Goal: Task Accomplishment & Management: Use online tool/utility

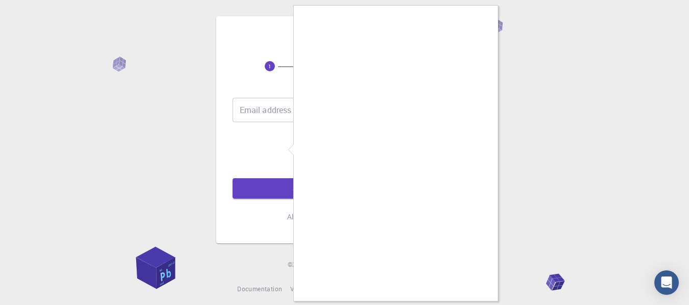
click at [282, 144] on div at bounding box center [344, 152] width 689 height 305
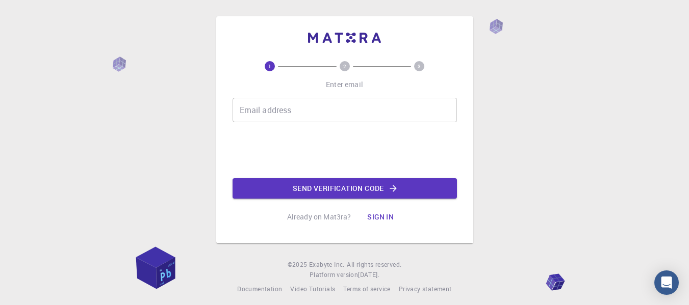
click at [294, 108] on input "Email address" at bounding box center [344, 110] width 224 height 24
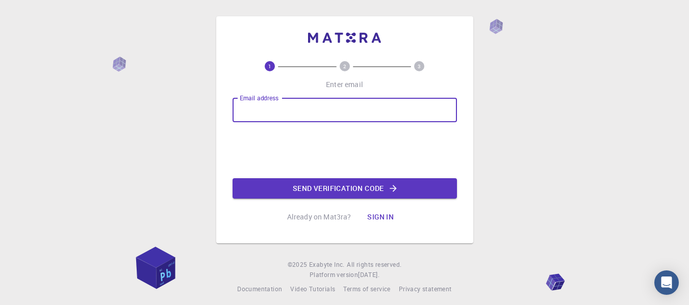
type input "andrewtieku@gmail.com"
click at [339, 188] on button "Send verification code" at bounding box center [344, 188] width 224 height 20
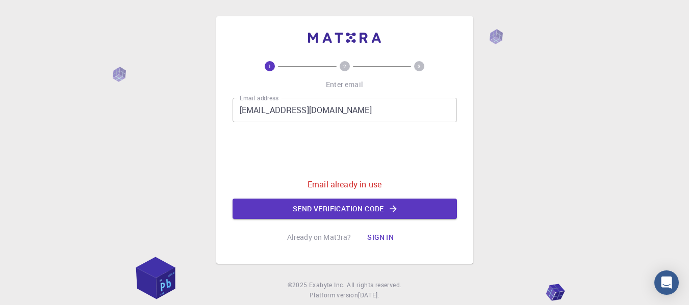
click at [375, 240] on button "Sign in" at bounding box center [380, 237] width 43 height 20
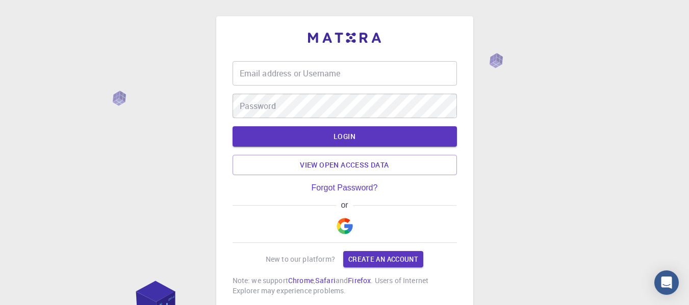
click at [261, 67] on input "Email address or Username" at bounding box center [344, 73] width 224 height 24
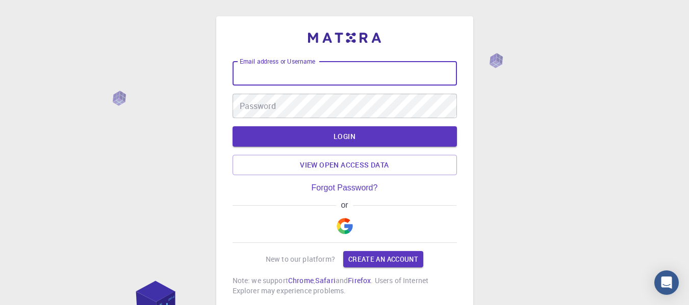
click at [345, 232] on img "button" at bounding box center [344, 226] width 16 height 16
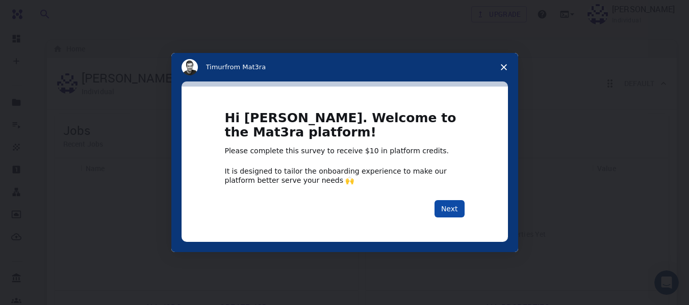
click at [444, 209] on button "Next" at bounding box center [449, 208] width 30 height 17
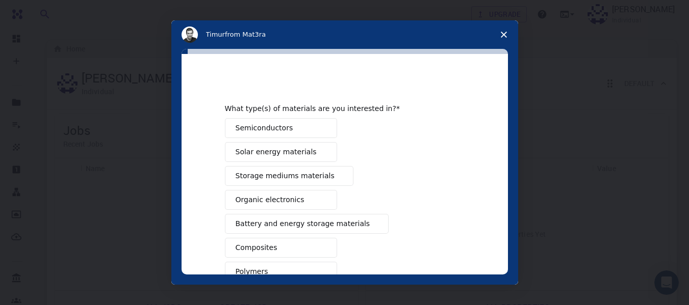
click at [444, 209] on div "Semiconductors Solar energy materials Storage mediums materials Organic electro…" at bounding box center [345, 259] width 240 height 283
click at [309, 133] on button "Semiconductors" at bounding box center [281, 128] width 112 height 20
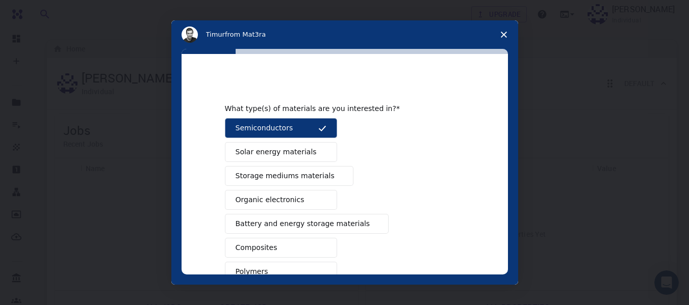
scroll to position [25, 0]
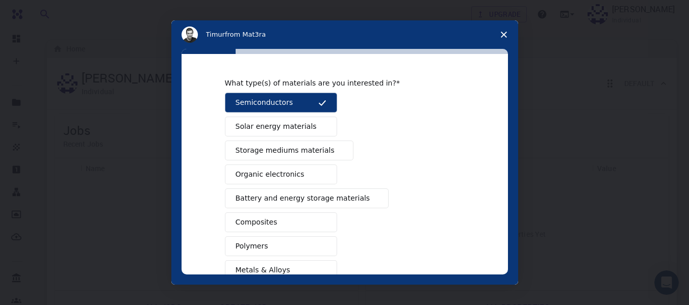
click at [305, 203] on span "Battery and energy storage materials" at bounding box center [302, 198] width 135 height 11
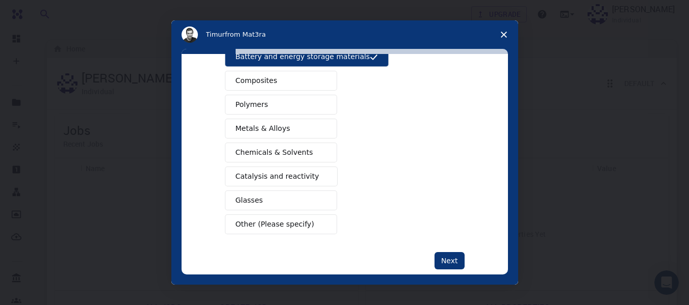
scroll to position [178, 0]
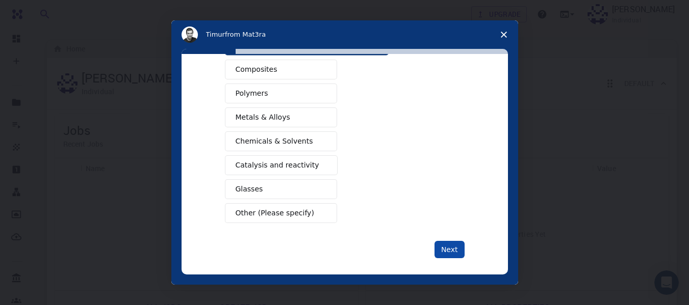
click at [435, 245] on button "Next" at bounding box center [449, 249] width 30 height 17
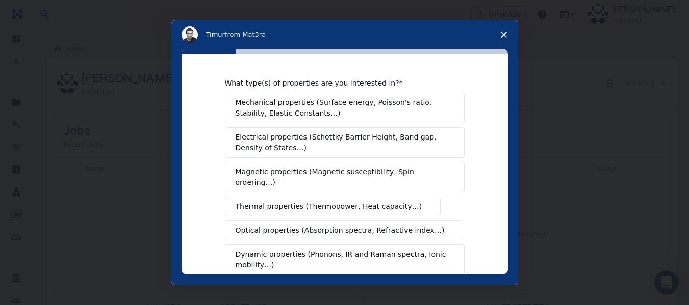
click at [346, 153] on span "Electrical properties (Schottky Barrier Height, Band gap, Density of States…)" at bounding box center [341, 142] width 212 height 21
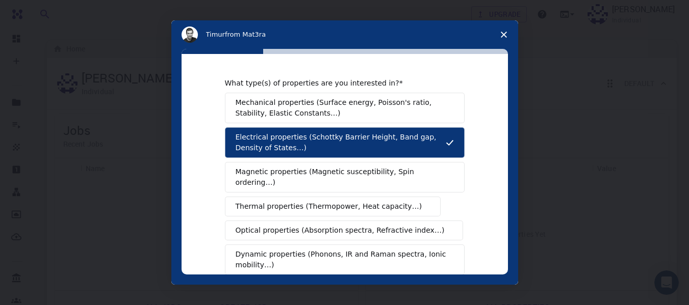
click at [337, 177] on span "Magnetic properties (Magnetic susceptibility, Spin ordering…)" at bounding box center [340, 177] width 211 height 21
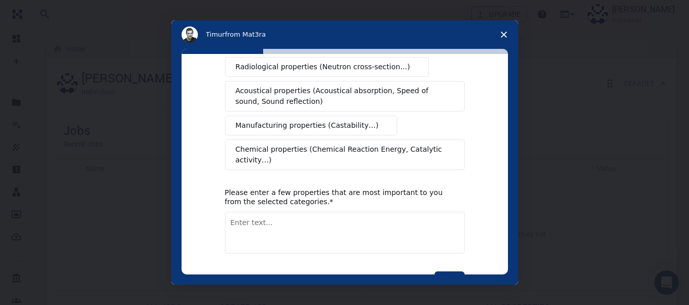
scroll to position [229, 0]
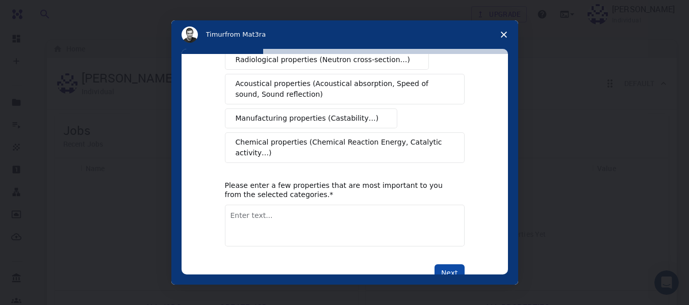
click at [447, 265] on button "Next" at bounding box center [449, 273] width 30 height 17
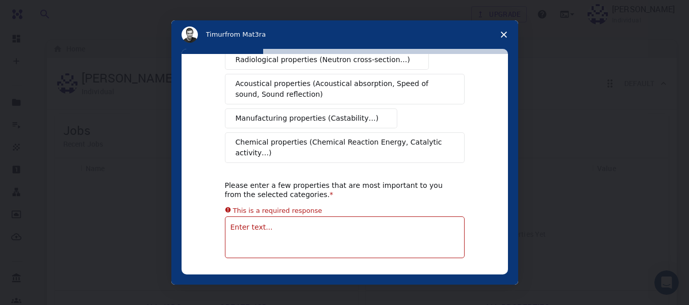
click at [364, 220] on textarea "Enter text..." at bounding box center [345, 238] width 240 height 42
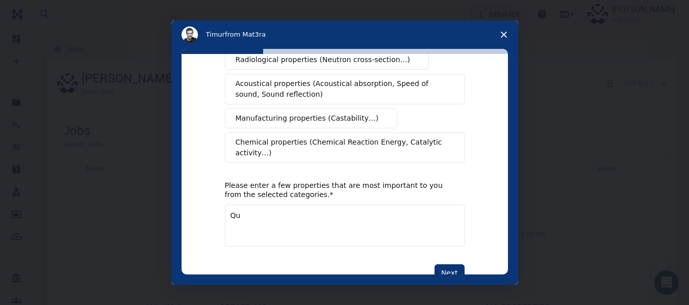
type textarea "Q"
type textarea "density of states, pdos"
click at [449, 265] on button "Next" at bounding box center [449, 273] width 30 height 17
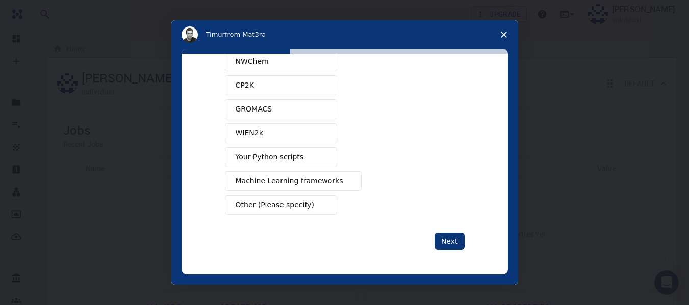
scroll to position [0, 0]
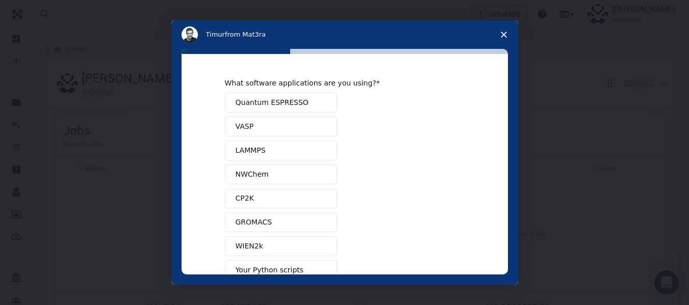
click at [296, 98] on span "Quantum ESPRESSO" at bounding box center [271, 102] width 73 height 11
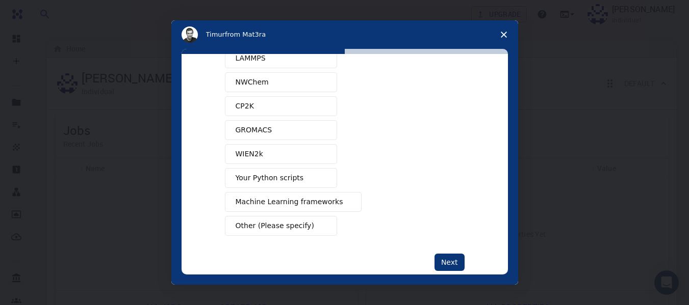
scroll to position [113, 0]
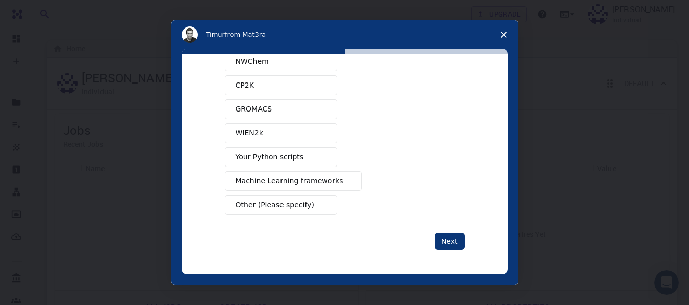
click at [272, 160] on span "Your Python scripts" at bounding box center [269, 157] width 68 height 11
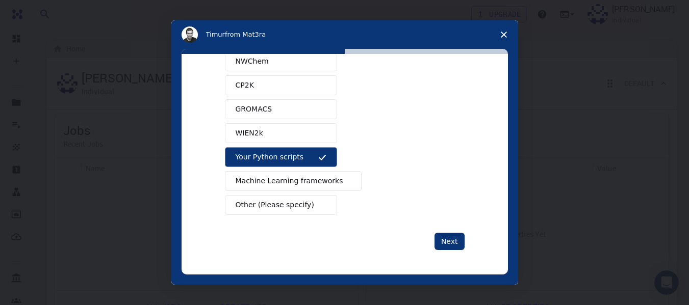
click at [433, 241] on div "Next" at bounding box center [345, 241] width 240 height 17
click at [446, 243] on button "Next" at bounding box center [449, 241] width 30 height 17
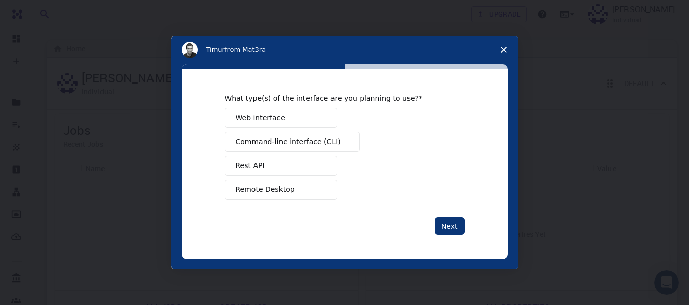
scroll to position [0, 0]
click at [324, 144] on span "Command-line interface (CLI)" at bounding box center [287, 142] width 105 height 11
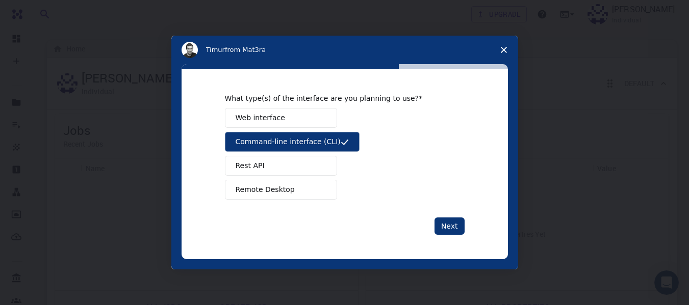
click at [309, 119] on button "Web interface" at bounding box center [281, 118] width 112 height 20
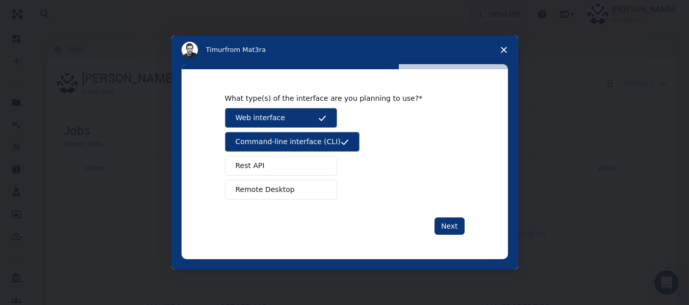
click at [286, 193] on span "Remote Desktop" at bounding box center [264, 190] width 59 height 11
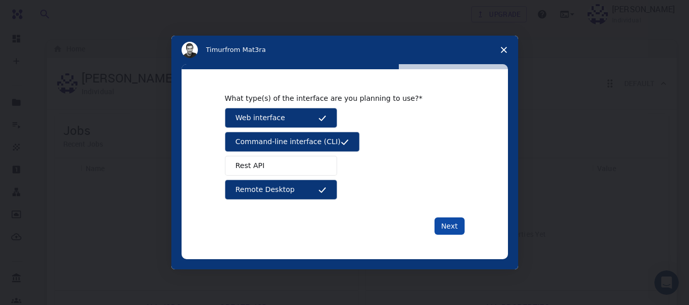
click at [458, 224] on button "Next" at bounding box center [449, 226] width 30 height 17
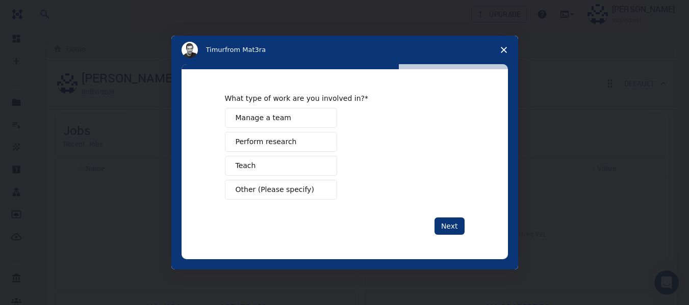
click at [458, 224] on button "Next" at bounding box center [449, 226] width 30 height 17
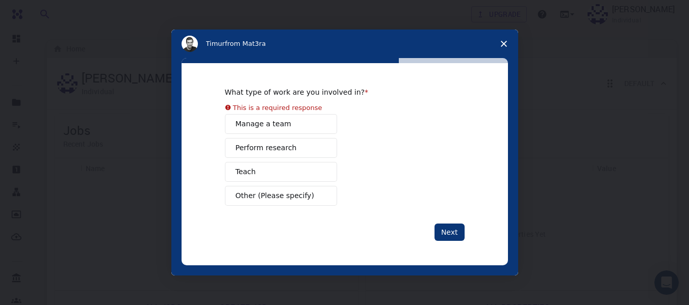
click at [247, 141] on button "Perform research" at bounding box center [281, 148] width 112 height 20
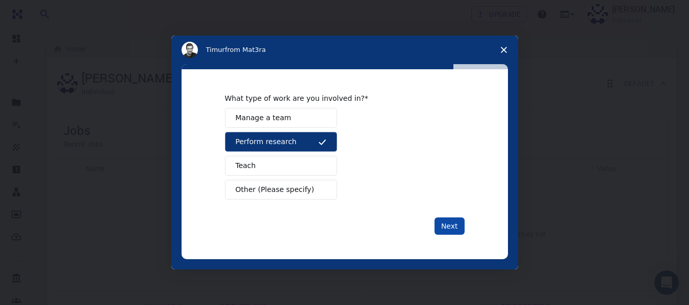
click at [448, 223] on button "Next" at bounding box center [449, 226] width 30 height 17
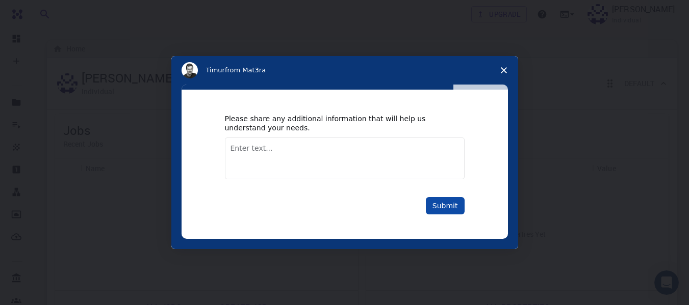
click at [457, 207] on button "Submit" at bounding box center [445, 205] width 39 height 17
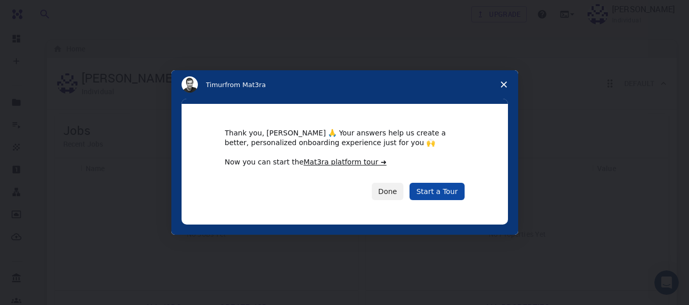
click at [452, 187] on link "Start a Tour" at bounding box center [436, 191] width 55 height 17
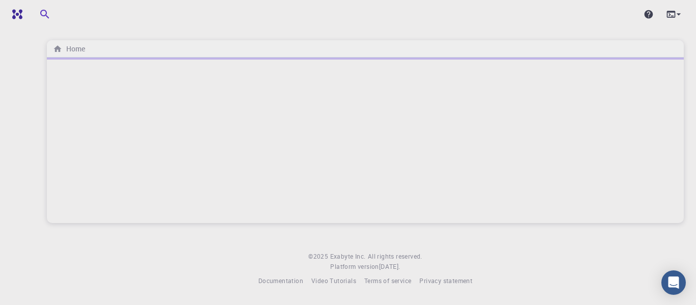
click at [135, 98] on div at bounding box center [365, 141] width 637 height 166
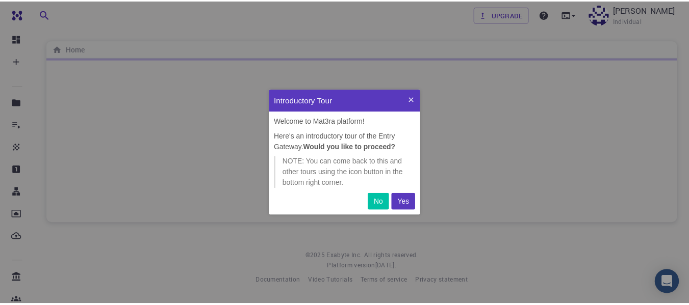
scroll to position [119, 145]
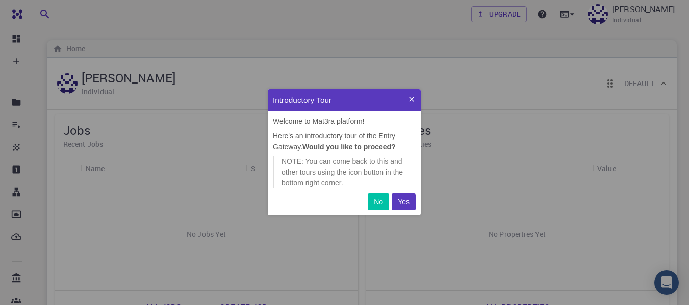
click at [401, 204] on p "Yes" at bounding box center [404, 202] width 12 height 11
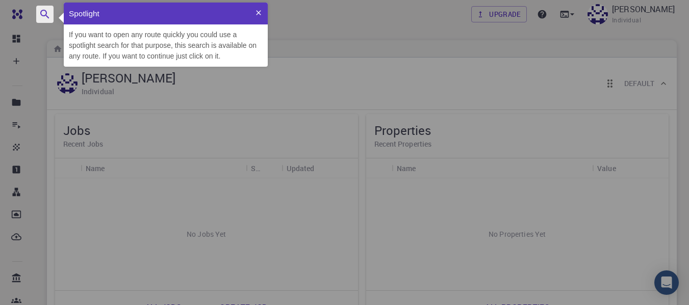
scroll to position [57, 196]
click at [271, 61] on div "Spotlight If you want to open any route quickly you could use a spotlight searc…" at bounding box center [398, 149] width 689 height 305
click at [42, 18] on icon "button" at bounding box center [45, 14] width 12 height 12
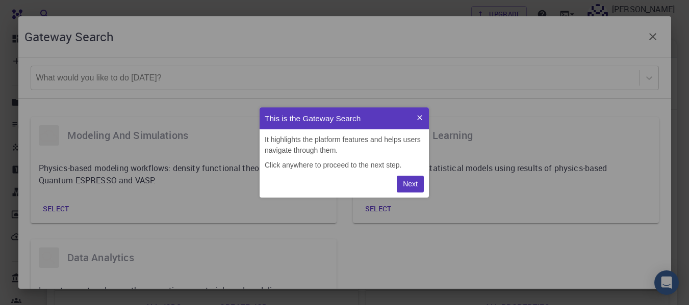
scroll to position [83, 162]
click at [191, 124] on div "This is the Gateway Search It highlights the platform features and helps users …" at bounding box center [344, 152] width 689 height 305
click at [455, 161] on div "This is the Gateway Search It highlights the platform features and helps users …" at bounding box center [344, 152] width 689 height 305
click at [409, 178] on button "Next" at bounding box center [410, 184] width 27 height 17
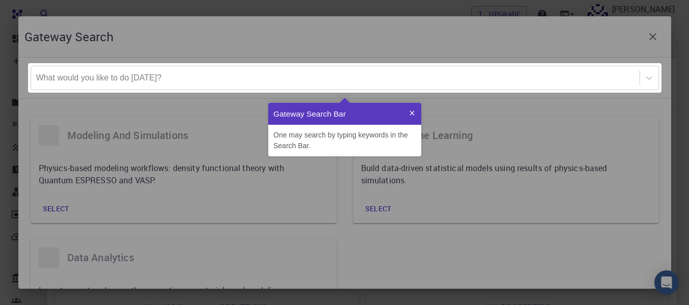
scroll to position [46, 145]
click at [268, 86] on div at bounding box center [345, 78] width 628 height 24
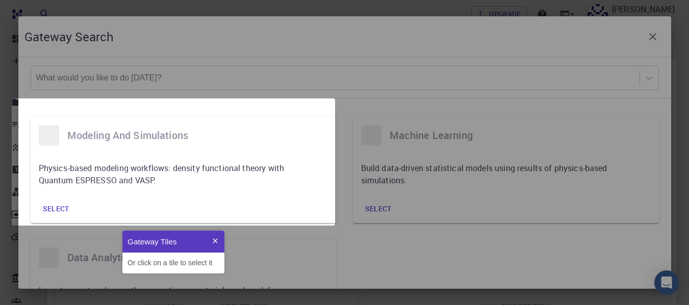
scroll to position [35, 94]
click at [213, 180] on div at bounding box center [173, 162] width 318 height 122
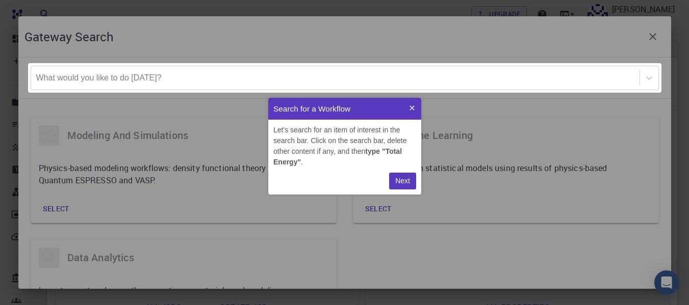
scroll to position [89, 145]
click at [215, 83] on div at bounding box center [335, 77] width 598 height 11
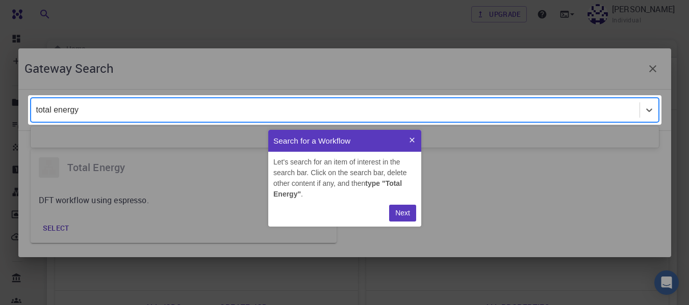
type input "total energy"
click at [403, 215] on p "Next" at bounding box center [402, 213] width 15 height 11
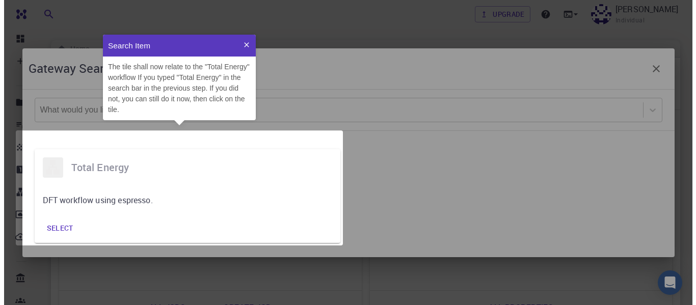
scroll to position [78, 145]
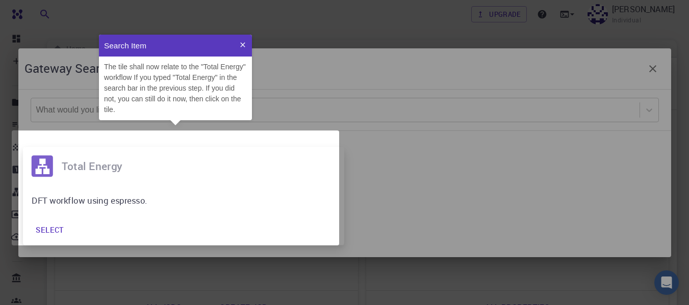
click at [82, 171] on h6 "Total Energy" at bounding box center [198, 166] width 274 height 17
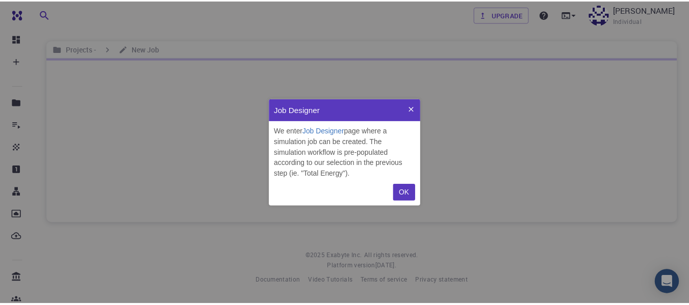
scroll to position [100, 145]
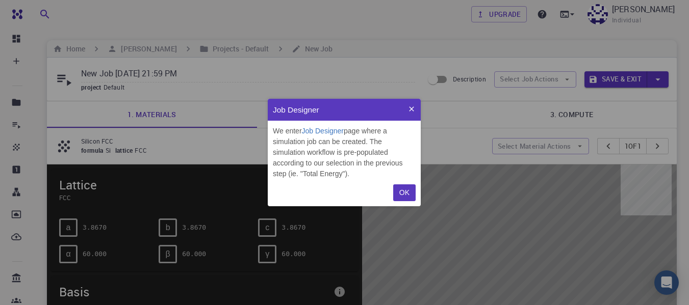
click at [403, 191] on p "OK" at bounding box center [404, 193] width 10 height 11
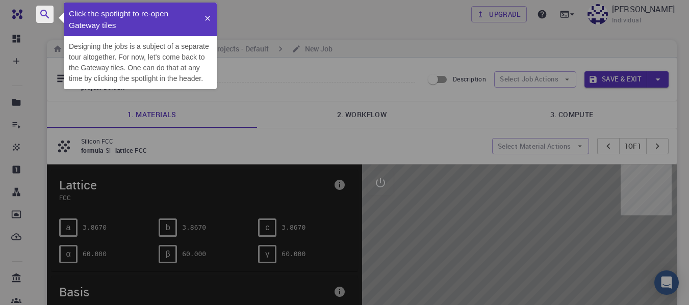
scroll to position [79, 145]
click at [43, 12] on icon "button" at bounding box center [45, 14] width 12 height 12
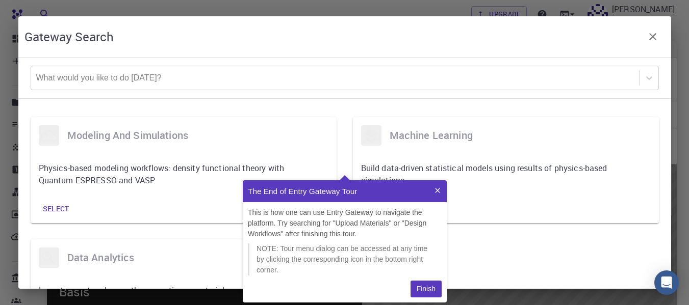
scroll to position [115, 196]
click at [429, 290] on p "Finish" at bounding box center [425, 289] width 19 height 11
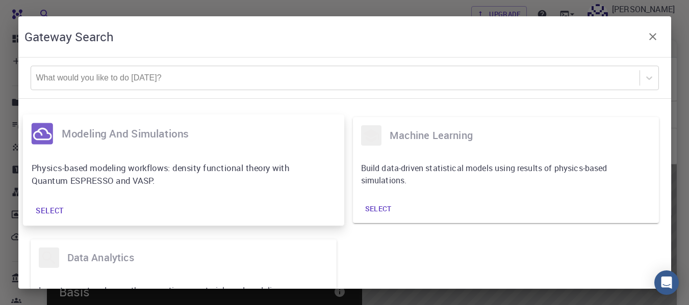
click at [109, 163] on p "Physics-based modeling workflows: density functional theory with Quantum ESPRES…" at bounding box center [175, 174] width 289 height 25
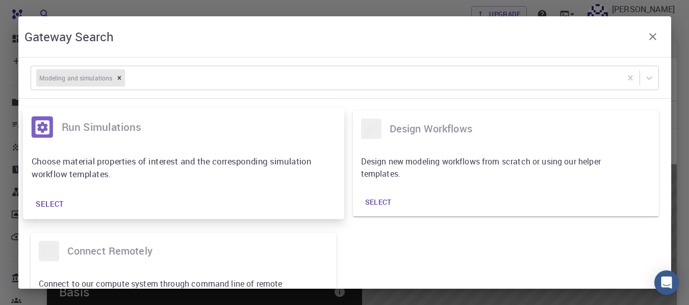
scroll to position [9, 0]
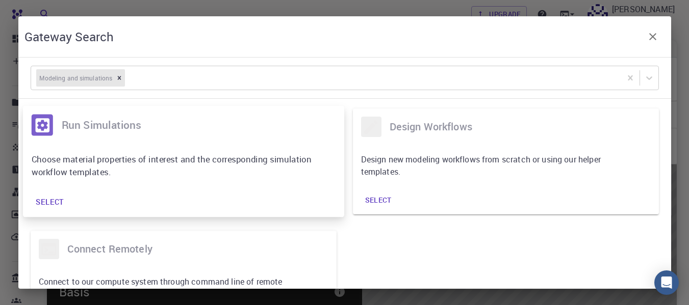
click at [193, 169] on p "Choose material properties of interest and the corresponding simulation workflo…" at bounding box center [175, 165] width 289 height 25
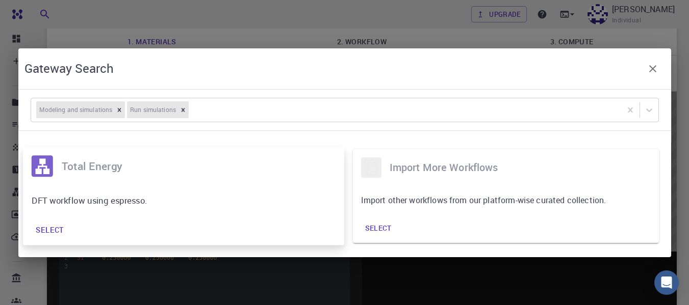
scroll to position [136, 0]
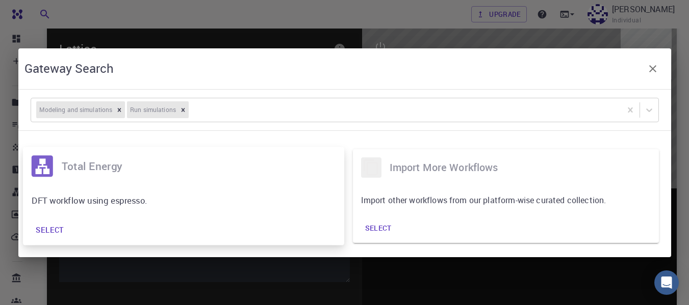
click at [88, 227] on div "Select" at bounding box center [183, 230] width 312 height 21
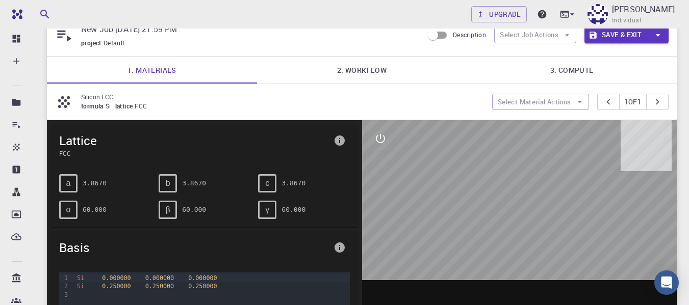
scroll to position [0, 0]
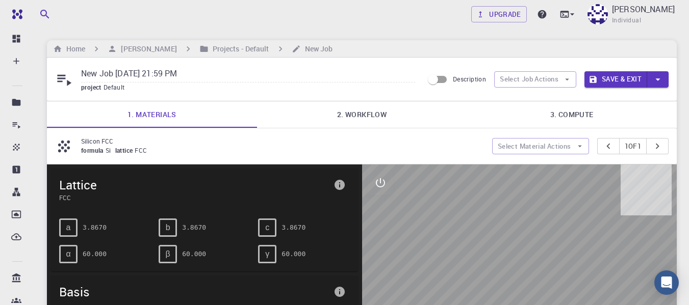
click at [319, 123] on link "2. Workflow" at bounding box center [362, 114] width 210 height 27
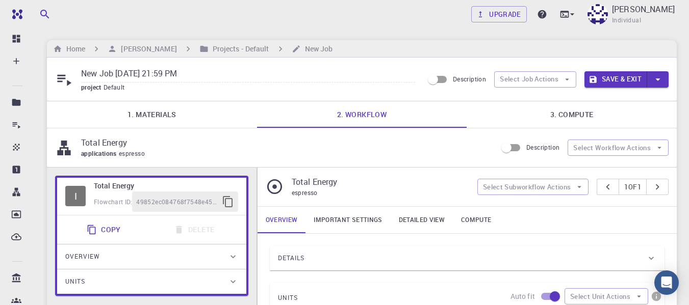
click at [567, 120] on link "3. Compute" at bounding box center [571, 114] width 210 height 27
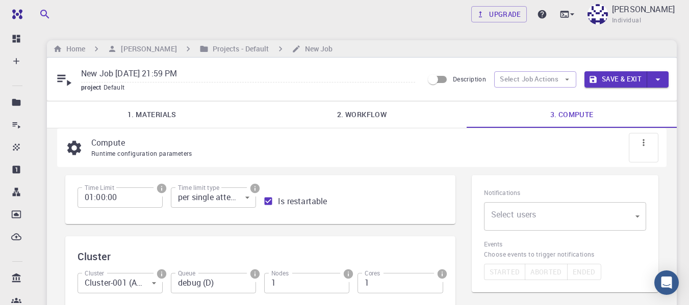
drag, startPoint x: 567, startPoint y: 120, endPoint x: 498, endPoint y: 161, distance: 80.9
click at [498, 161] on div "New Job [DATE] 21:59 PM project Default Description Select Job Actions Save & E…" at bounding box center [362, 272] width 630 height 429
click at [239, 202] on body "Free Dashboard Create New Job New Material Create Material Upload File Import f…" at bounding box center [344, 283] width 689 height 566
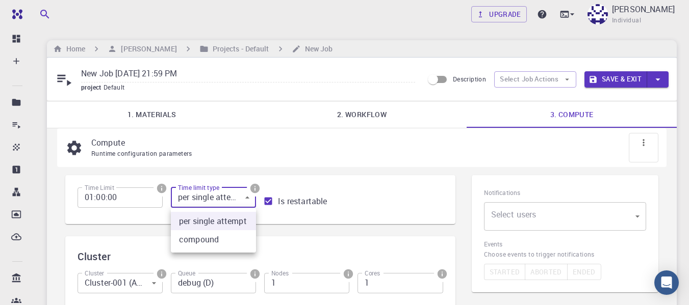
click at [239, 202] on div at bounding box center [344, 152] width 689 height 305
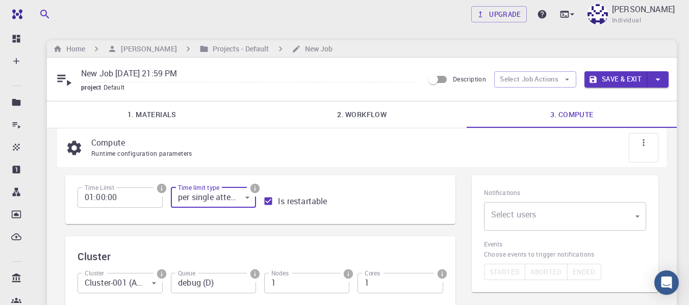
click at [171, 119] on link "1. Materials" at bounding box center [152, 114] width 210 height 27
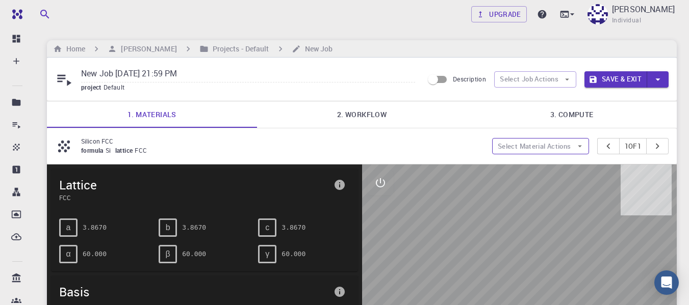
click at [543, 147] on button "Select Material Actions" at bounding box center [540, 146] width 97 height 16
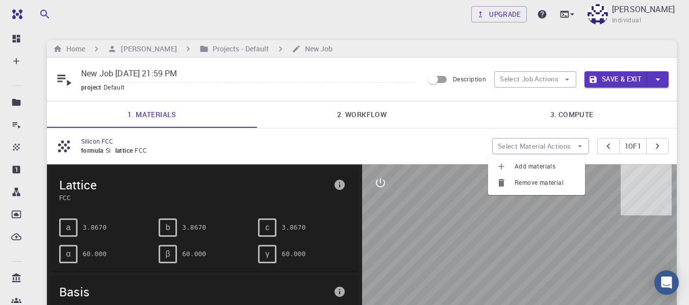
click at [533, 162] on span "Add materials" at bounding box center [545, 167] width 62 height 10
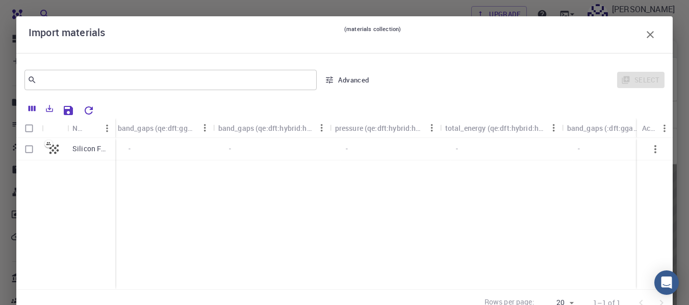
scroll to position [0, 2695]
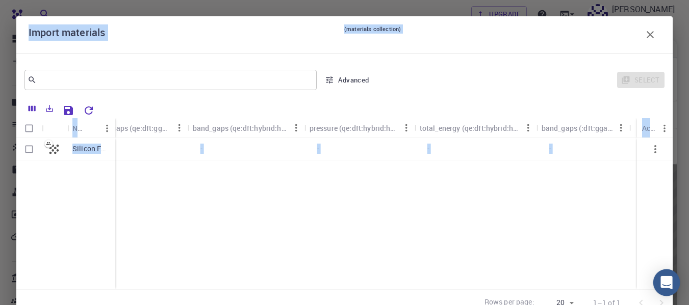
drag, startPoint x: 652, startPoint y: 281, endPoint x: 665, endPoint y: 281, distance: 12.7
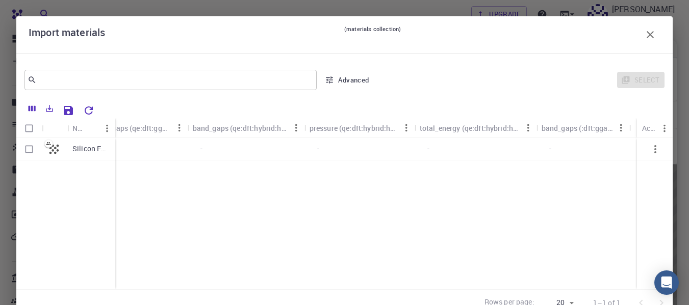
click at [644, 33] on icon "button" at bounding box center [650, 35] width 12 height 12
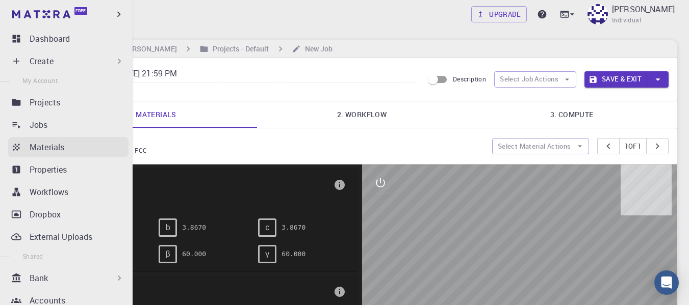
click at [28, 153] on link "Materials" at bounding box center [68, 147] width 120 height 20
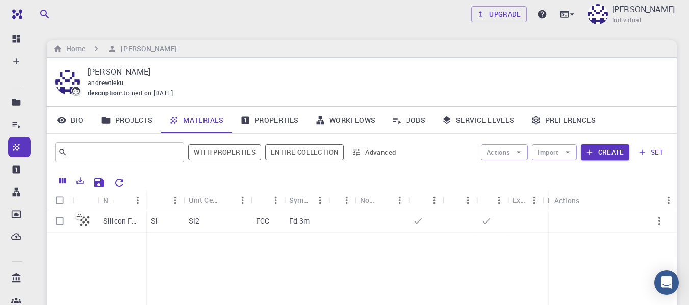
click at [338, 121] on link "Workflows" at bounding box center [345, 120] width 77 height 27
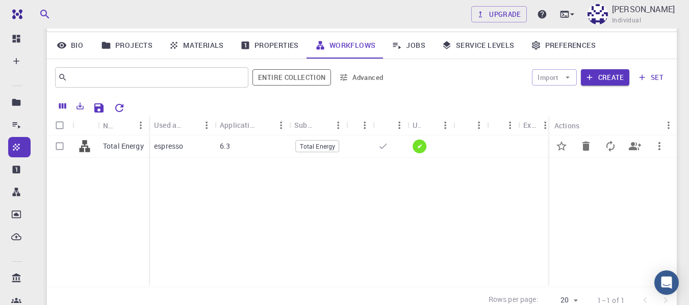
scroll to position [85, 0]
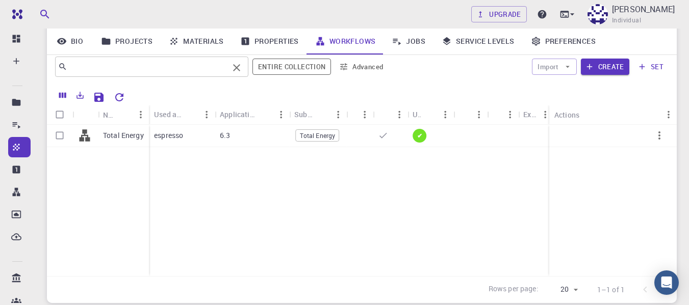
click at [139, 61] on input "text" at bounding box center [147, 67] width 161 height 14
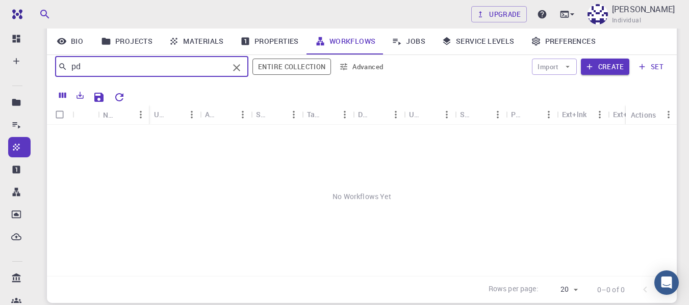
type input "p"
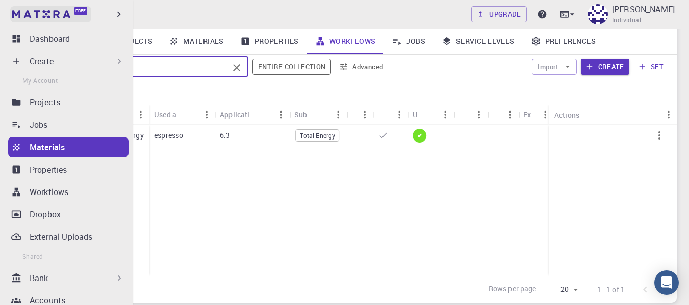
click at [54, 15] on img at bounding box center [41, 14] width 58 height 8
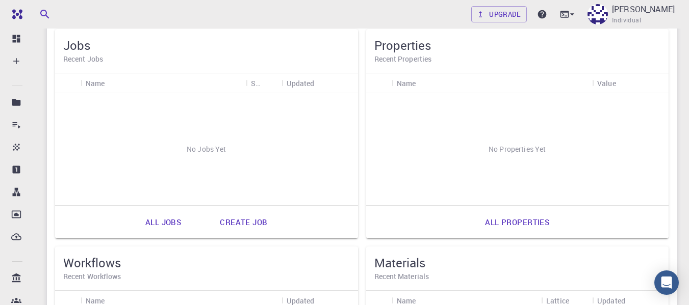
click at [48, 14] on icon "button" at bounding box center [45, 14] width 12 height 12
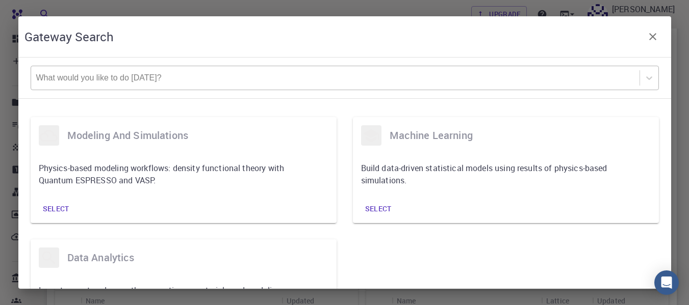
click at [81, 85] on div "What would you like to do [DATE]?" at bounding box center [335, 77] width 608 height 23
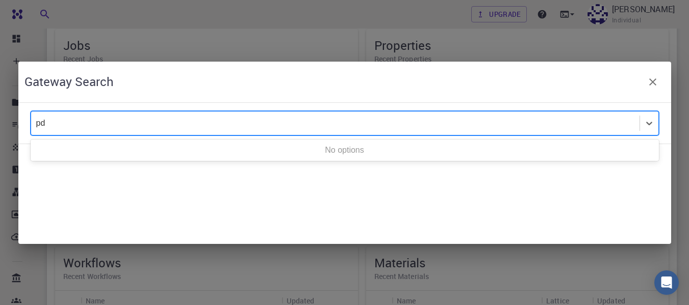
type input "p"
type input "density of states"
click at [248, 137] on div "0 results available for search term density of states. Use Up and Down to choos…" at bounding box center [344, 123] width 652 height 41
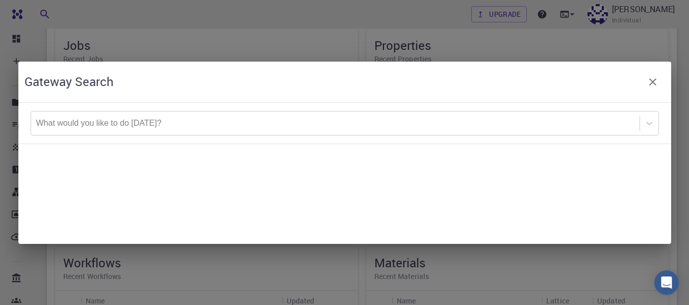
click at [660, 85] on button "button" at bounding box center [652, 82] width 24 height 24
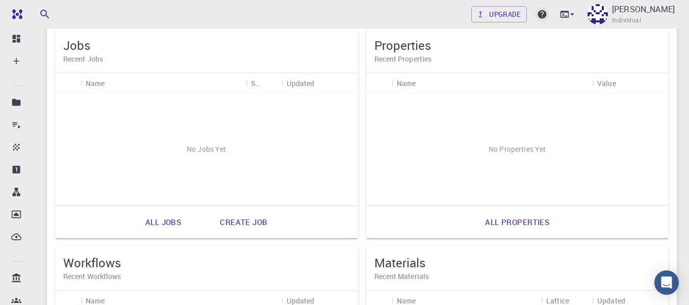
click at [547, 16] on icon at bounding box center [542, 14] width 10 height 10
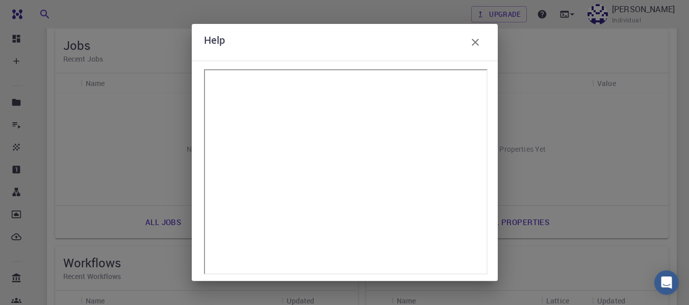
click at [477, 42] on icon "button" at bounding box center [475, 42] width 12 height 12
